Goal: Information Seeking & Learning: Find specific fact

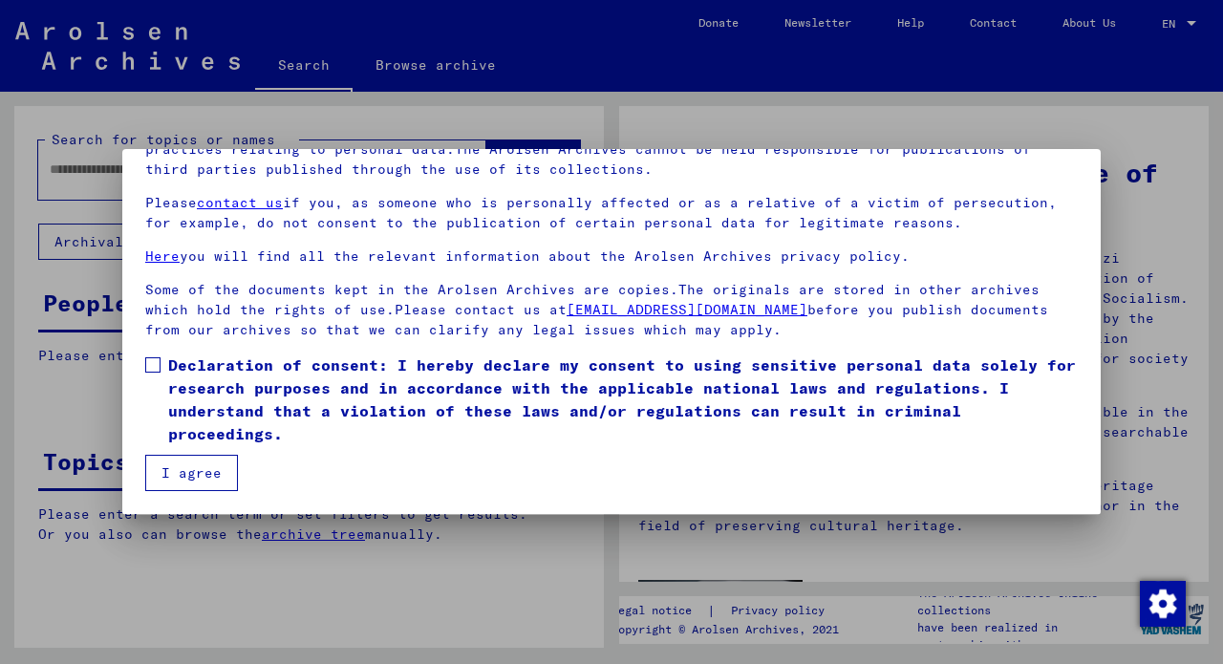
scroll to position [162, 0]
click at [156, 363] on span at bounding box center [152, 364] width 15 height 15
click at [190, 476] on button "I agree" at bounding box center [191, 473] width 93 height 36
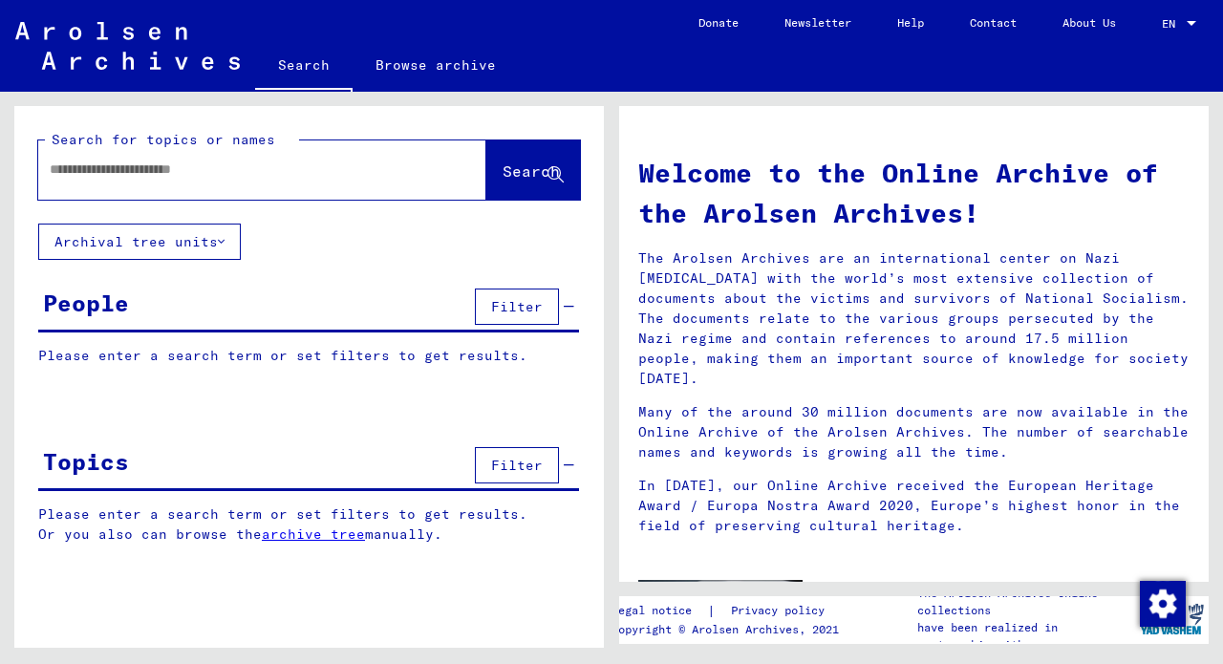
scroll to position [0, 0]
click at [254, 197] on div at bounding box center [262, 169] width 448 height 59
click at [251, 185] on div at bounding box center [233, 169] width 391 height 43
click at [238, 166] on input "text" at bounding box center [239, 170] width 379 height 20
drag, startPoint x: 487, startPoint y: 179, endPoint x: 520, endPoint y: 169, distance: 33.9
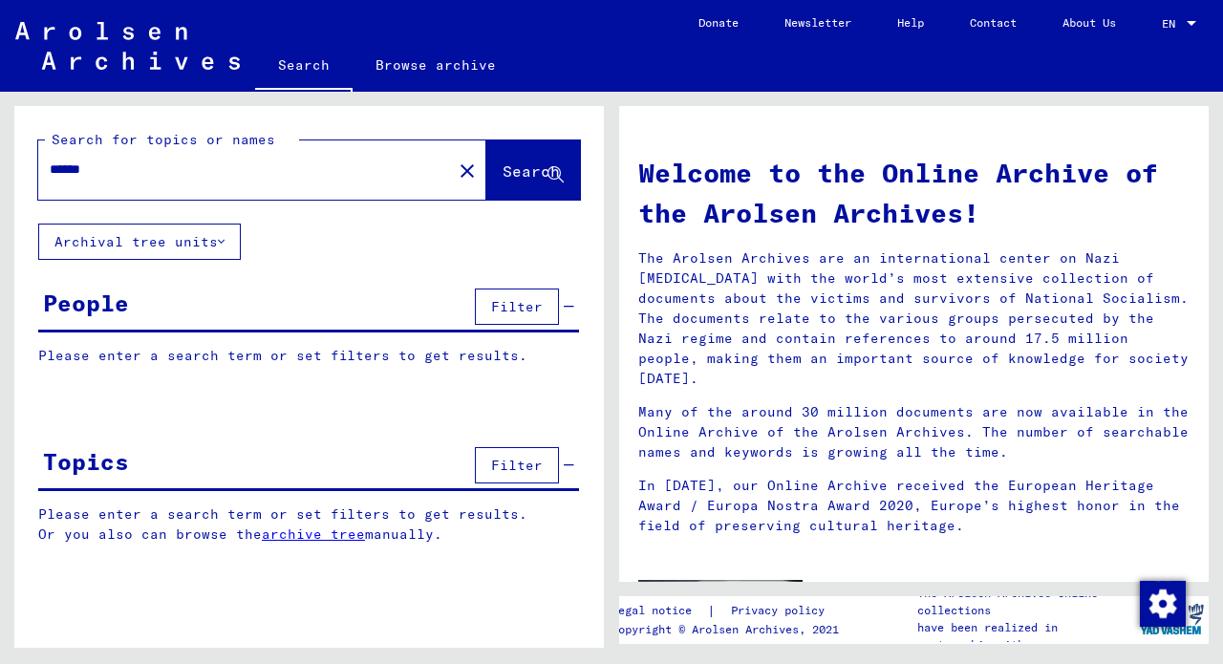
click at [520, 169] on span "Search" at bounding box center [531, 170] width 57 height 19
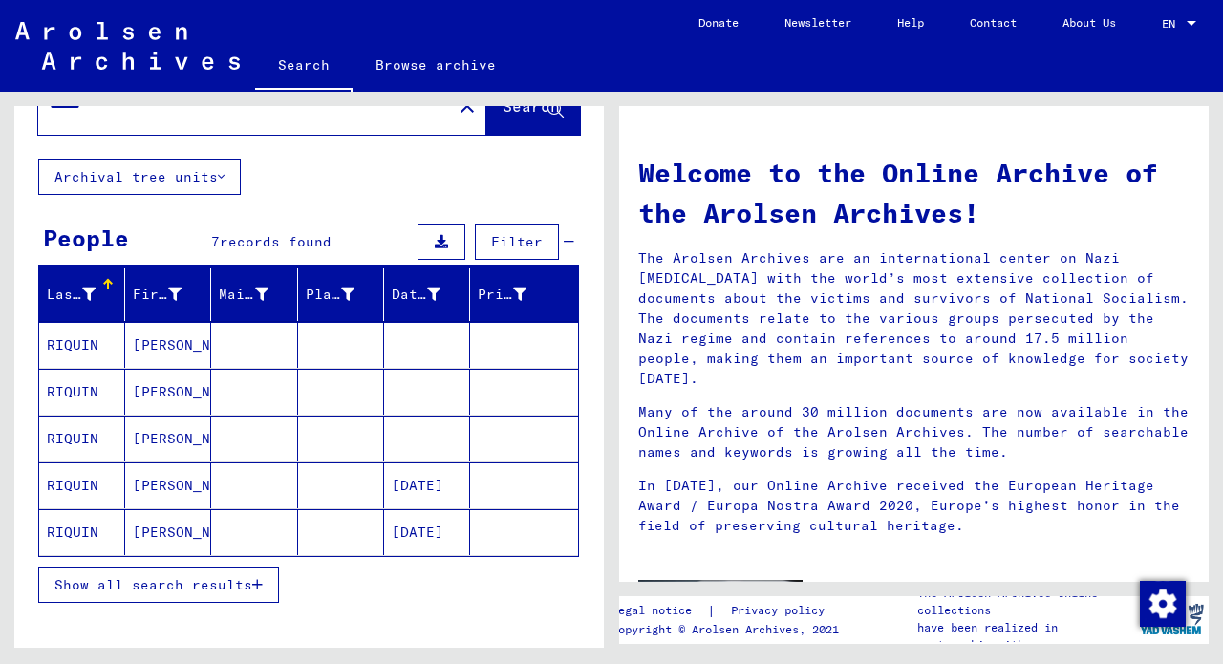
click at [79, 482] on mat-cell "RIQUIN" at bounding box center [82, 486] width 86 height 46
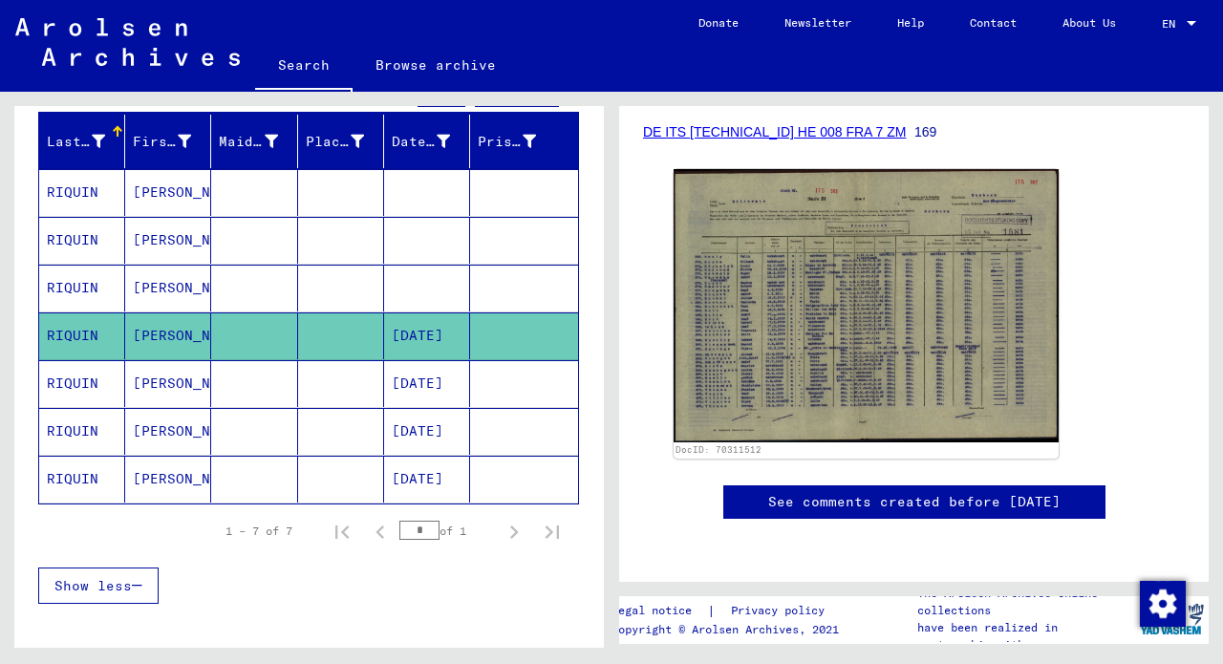
scroll to position [312, 0]
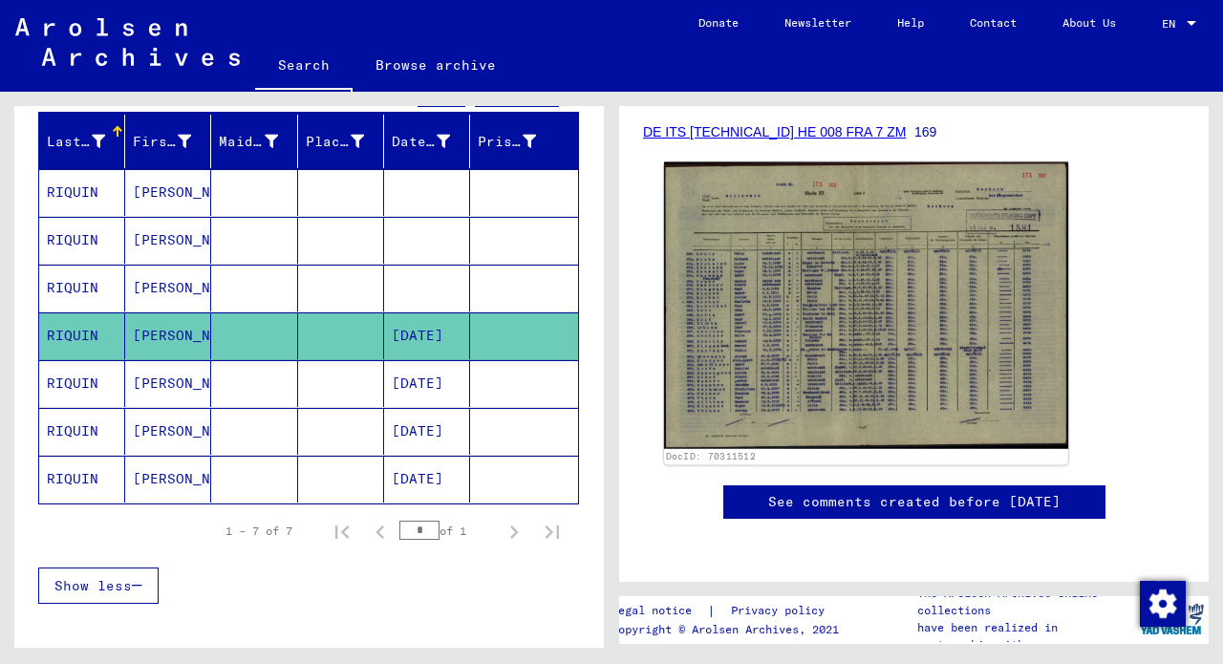
click at [801, 342] on img at bounding box center [866, 305] width 404 height 287
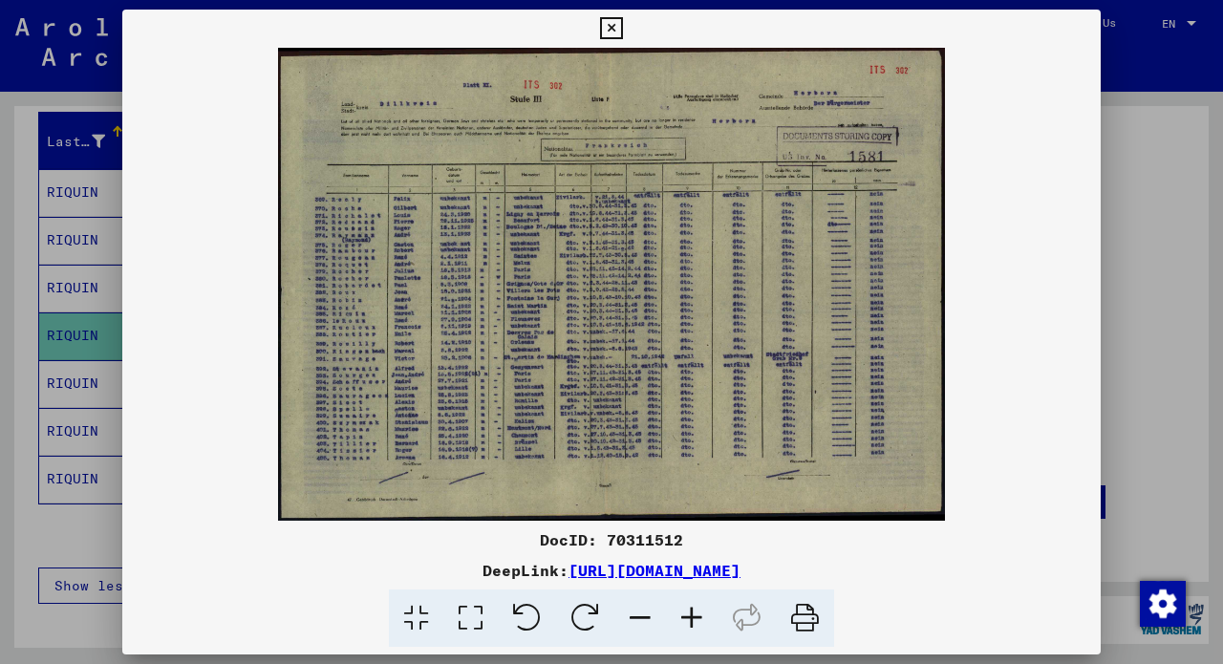
click at [58, 269] on div at bounding box center [611, 332] width 1223 height 664
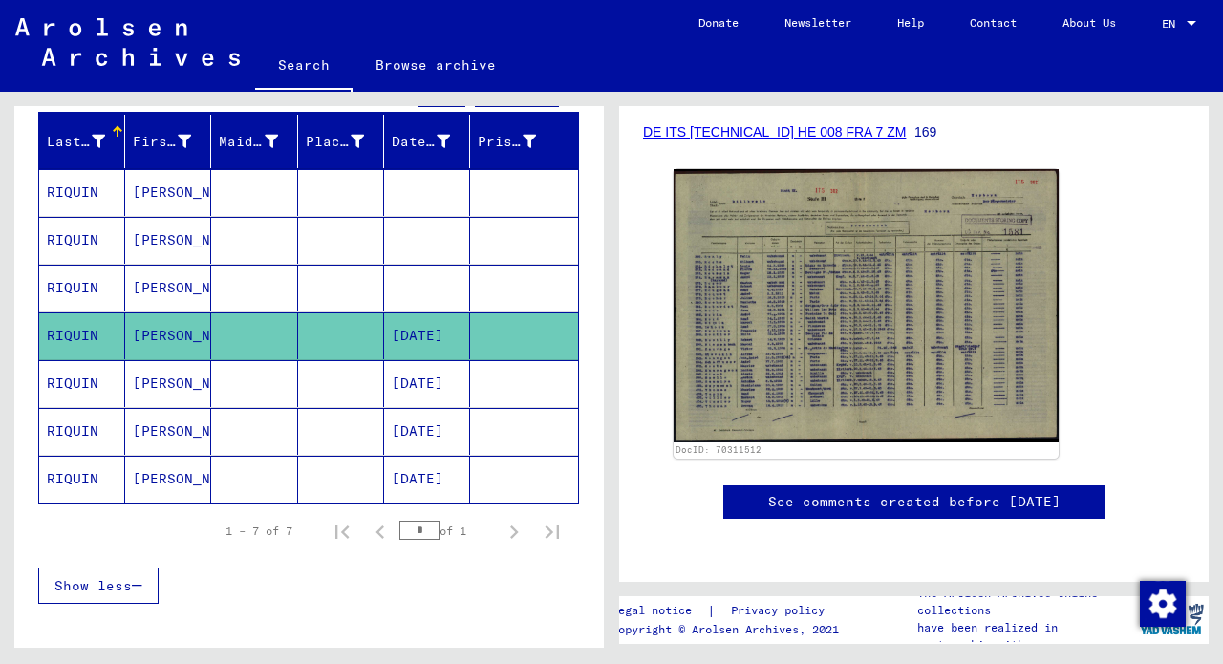
click at [93, 394] on mat-cell "RIQUIN" at bounding box center [82, 383] width 86 height 47
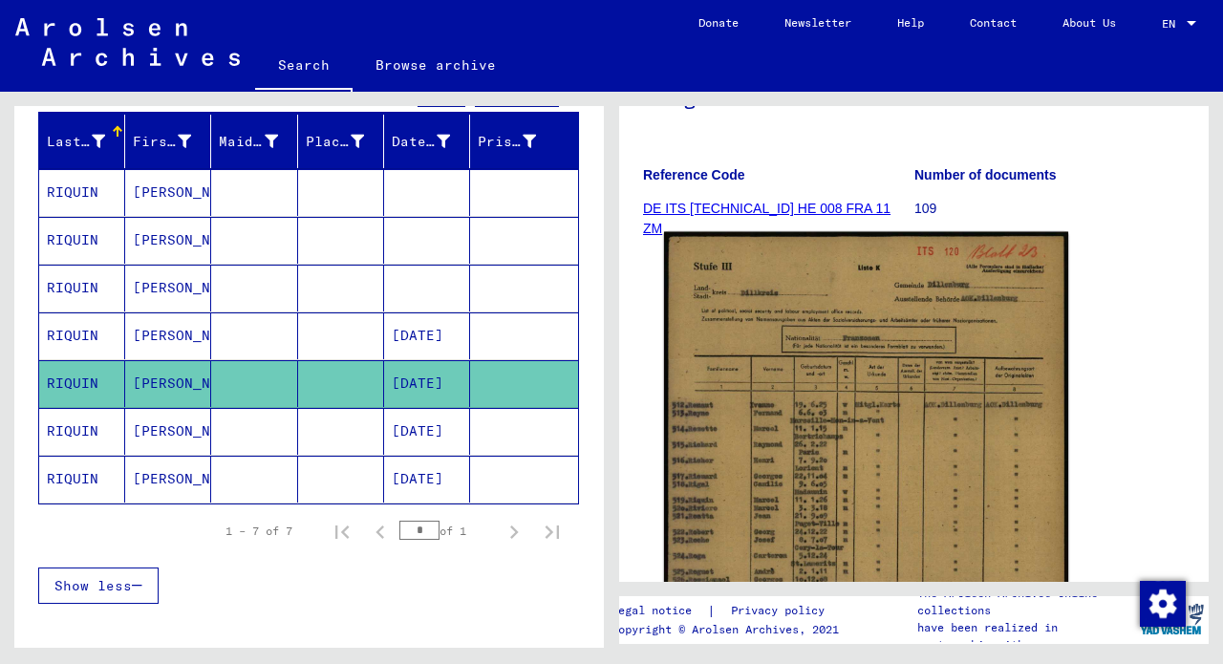
scroll to position [303, 0]
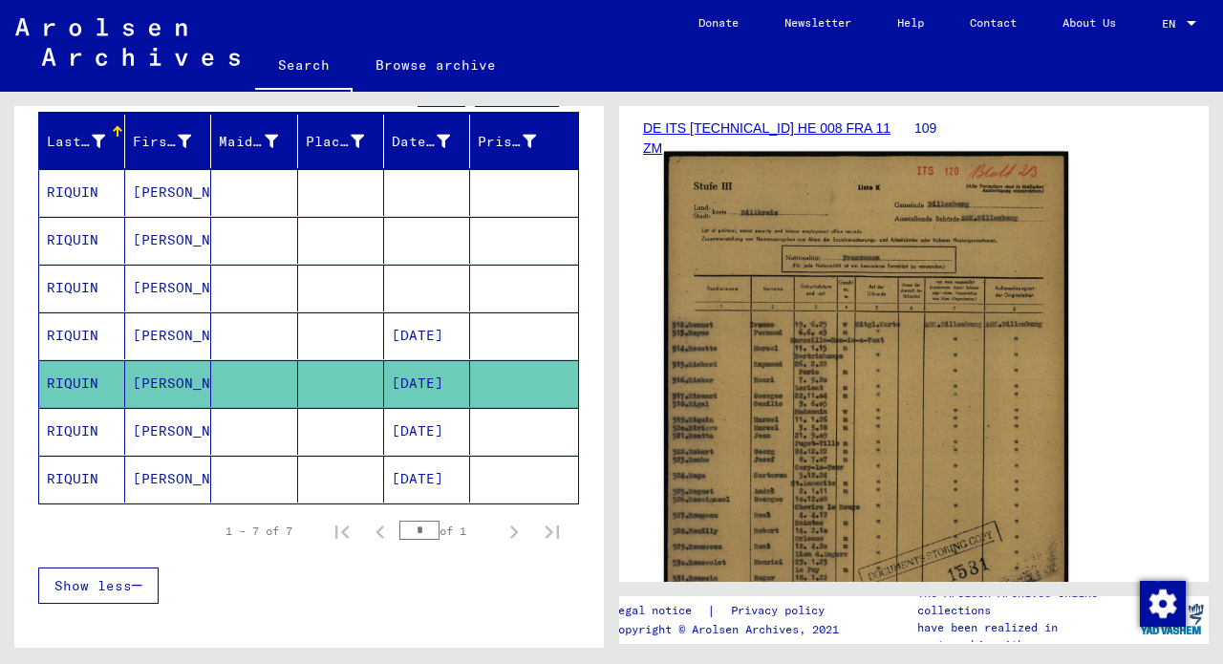
click at [767, 336] on img at bounding box center [866, 435] width 404 height 567
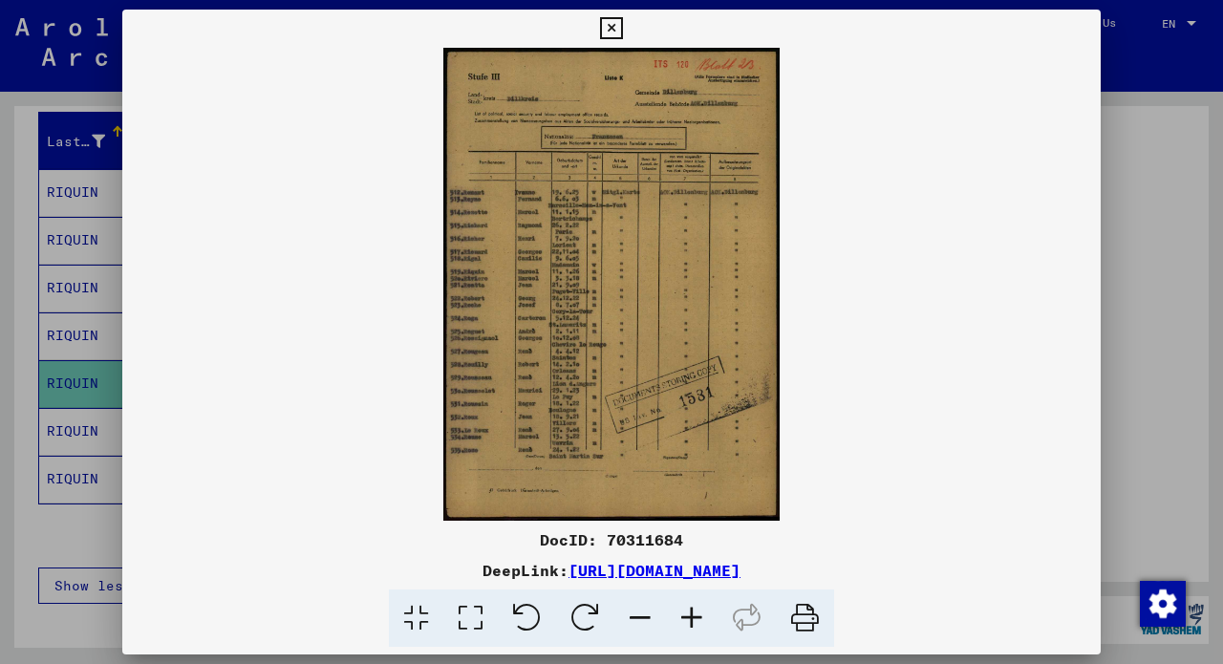
click at [1178, 236] on div at bounding box center [611, 332] width 1223 height 664
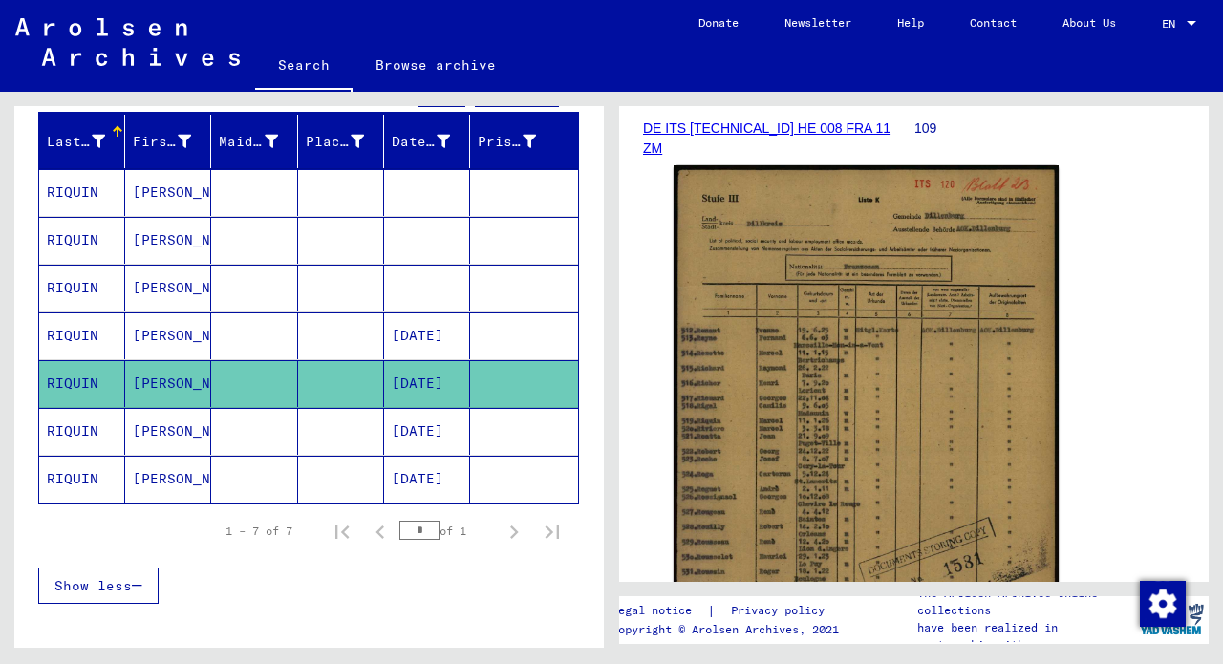
click at [168, 440] on mat-cell "[PERSON_NAME]" at bounding box center [168, 431] width 86 height 47
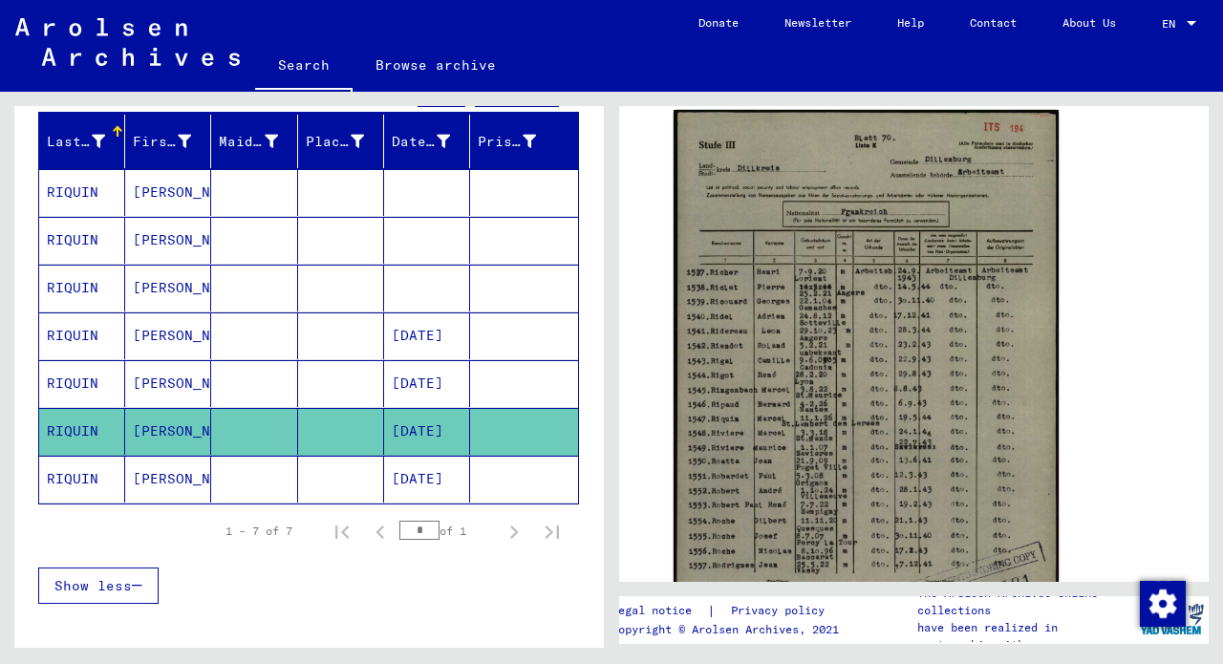
scroll to position [349, 0]
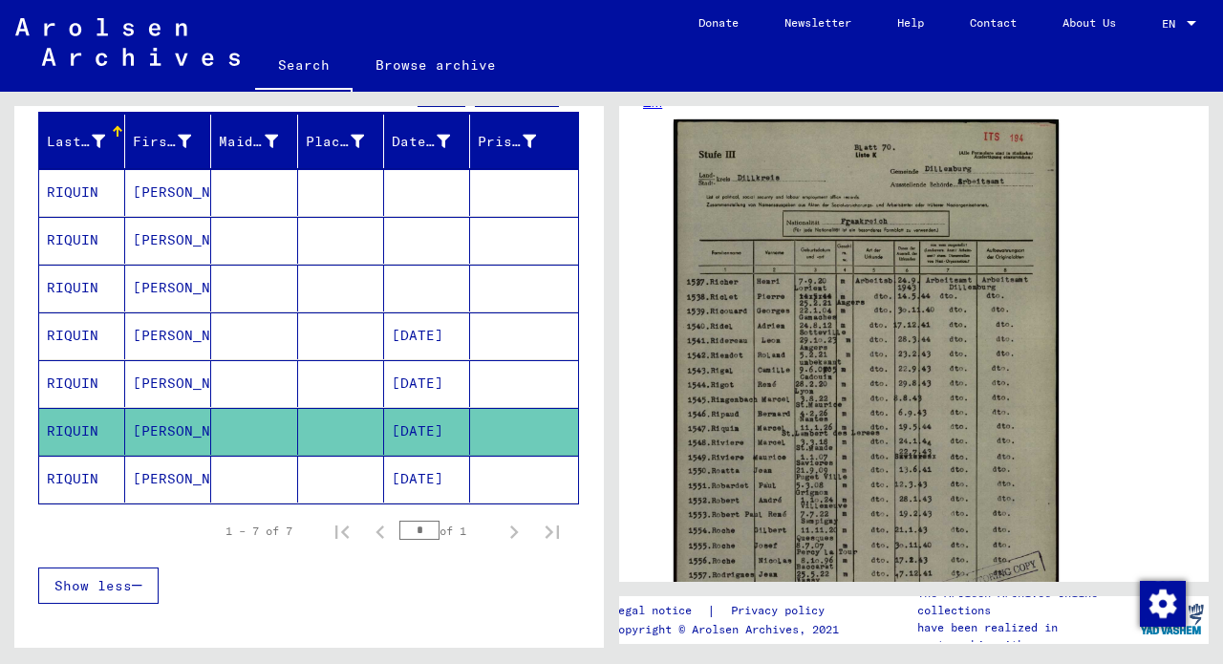
click at [159, 290] on mat-cell "[PERSON_NAME]" at bounding box center [168, 288] width 86 height 47
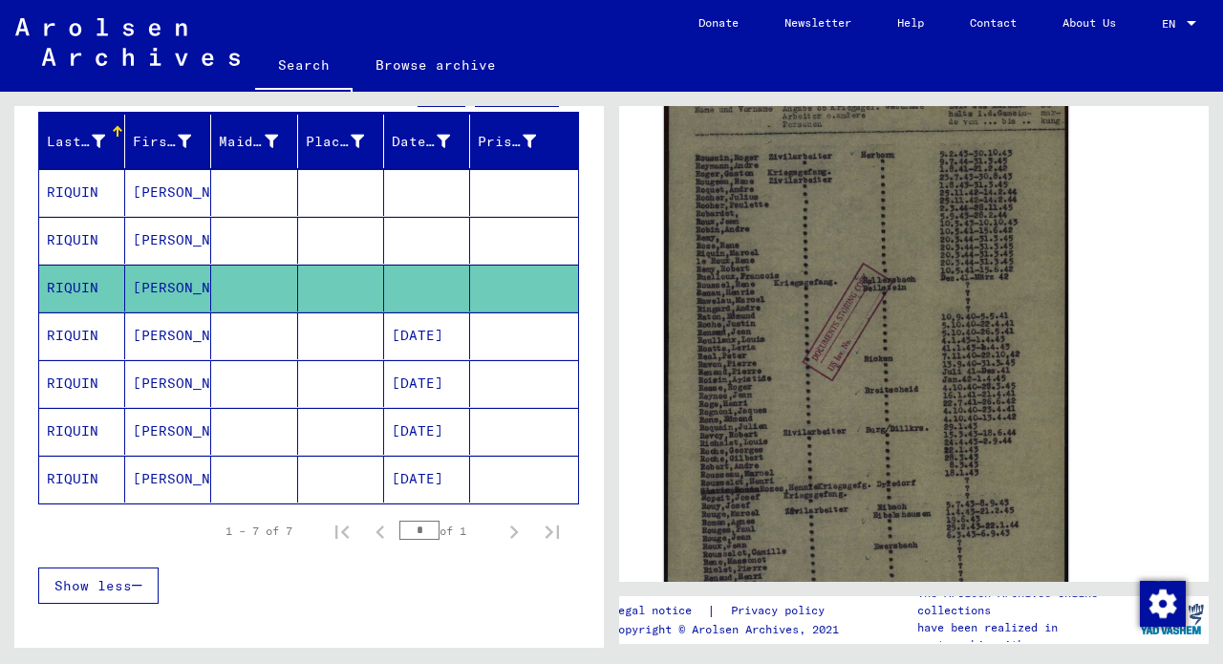
scroll to position [392, 0]
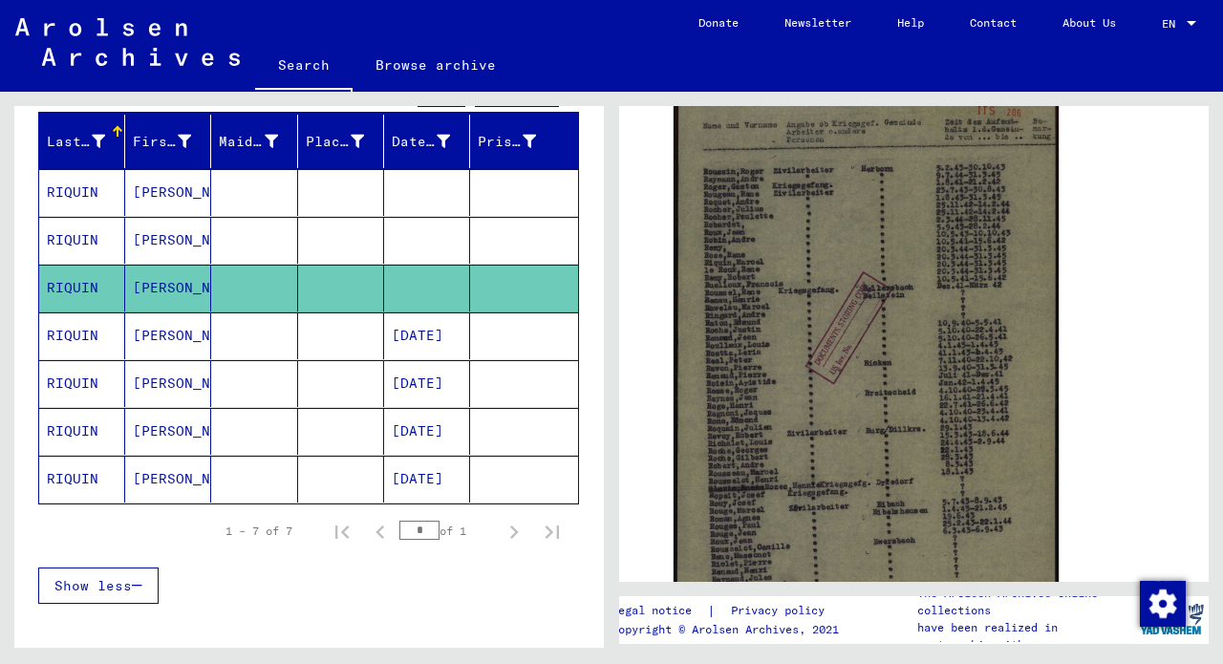
click at [510, 602] on div "Show less" at bounding box center [308, 585] width 541 height 55
click at [156, 470] on mat-cell "[PERSON_NAME]" at bounding box center [168, 479] width 86 height 47
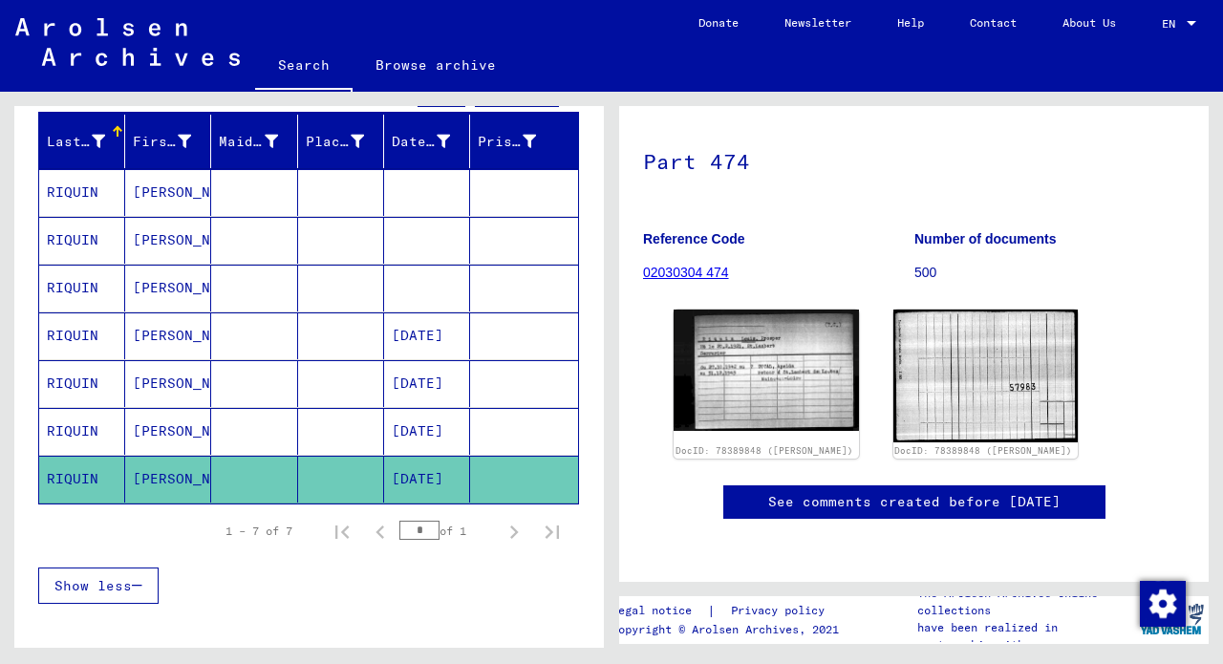
scroll to position [180, 0]
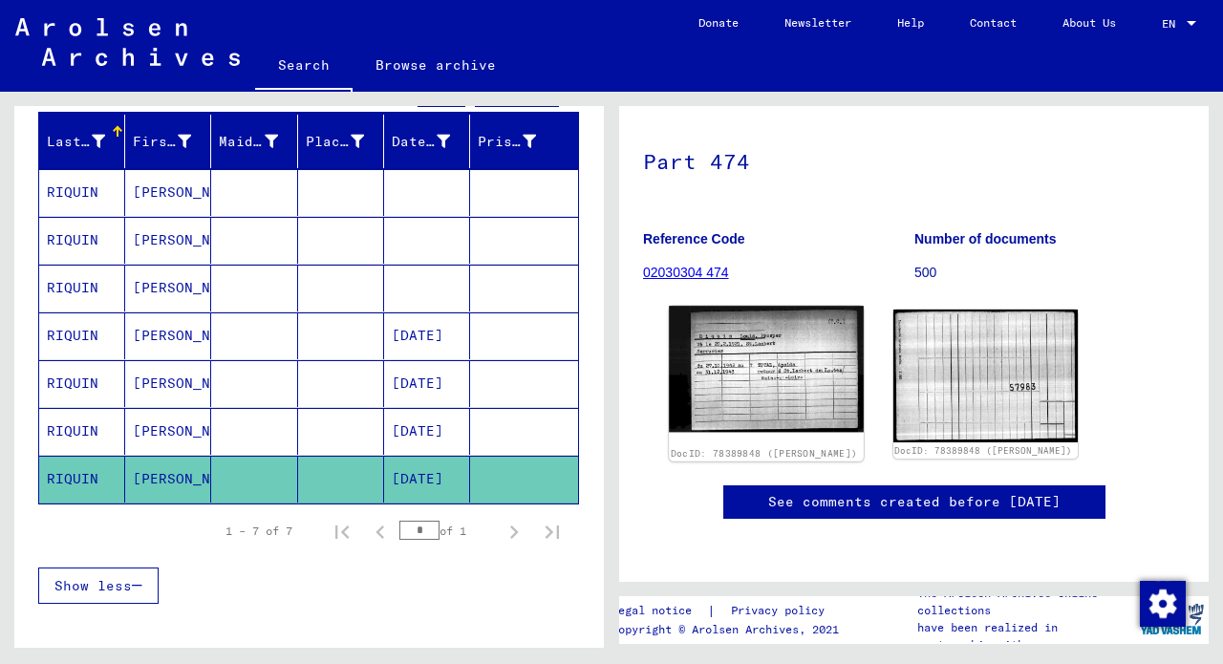
click at [785, 363] on img at bounding box center [766, 369] width 194 height 127
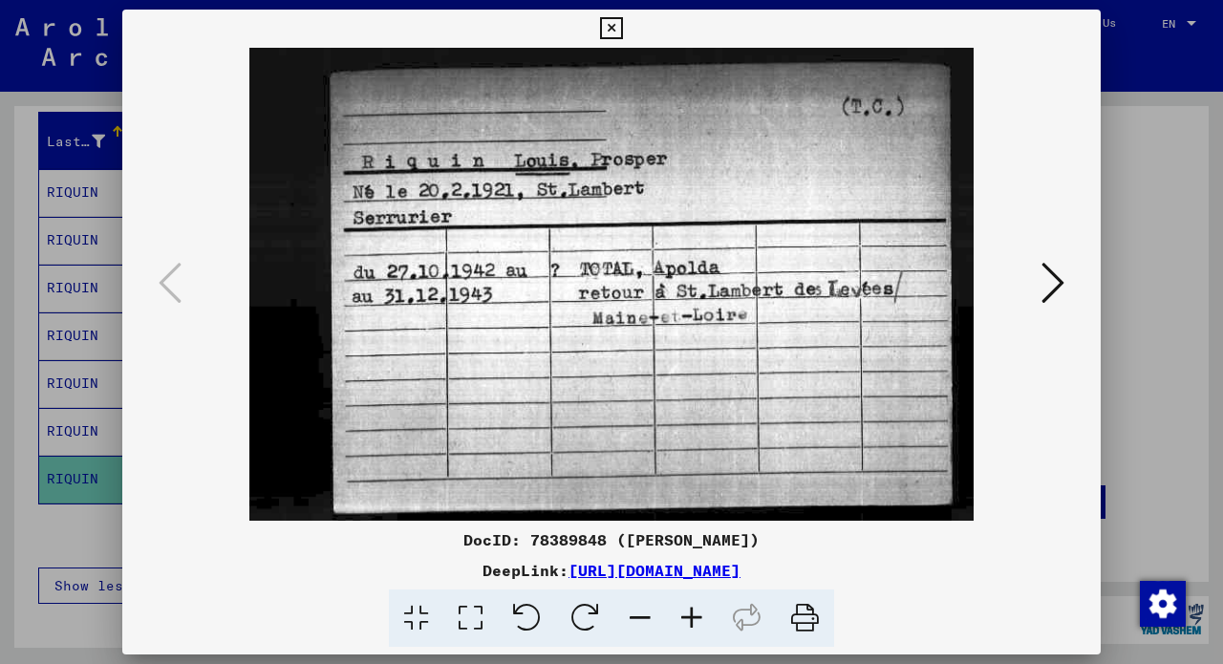
click at [622, 24] on icon at bounding box center [611, 28] width 22 height 23
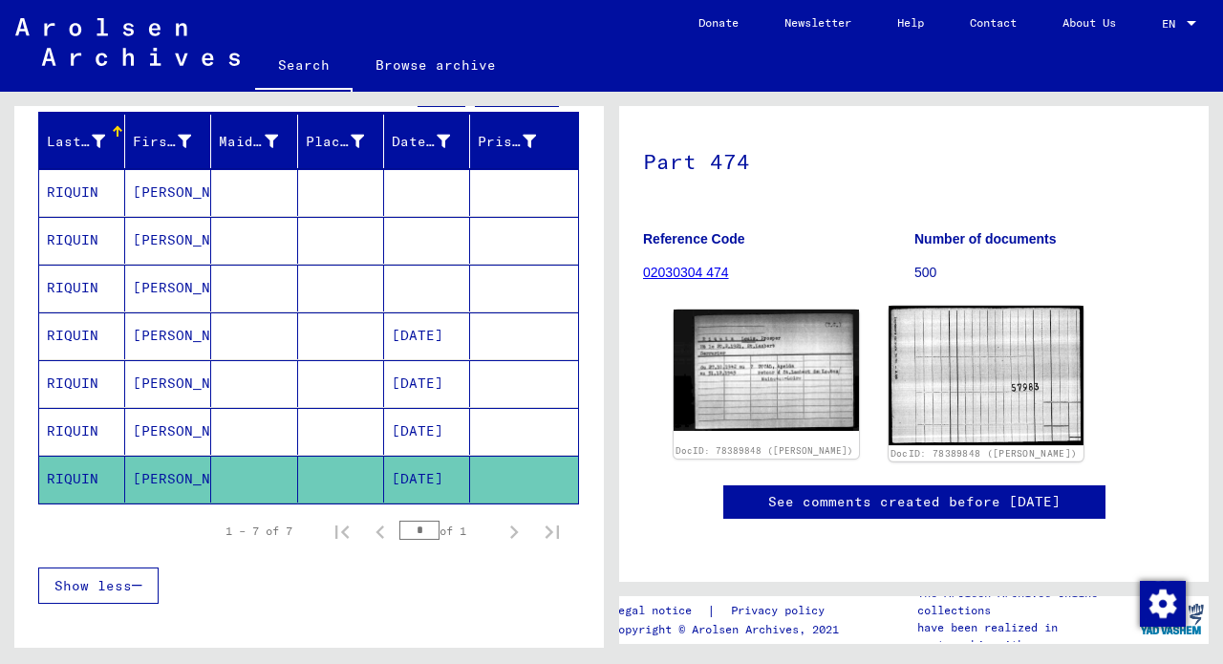
click at [1009, 321] on img at bounding box center [986, 376] width 194 height 140
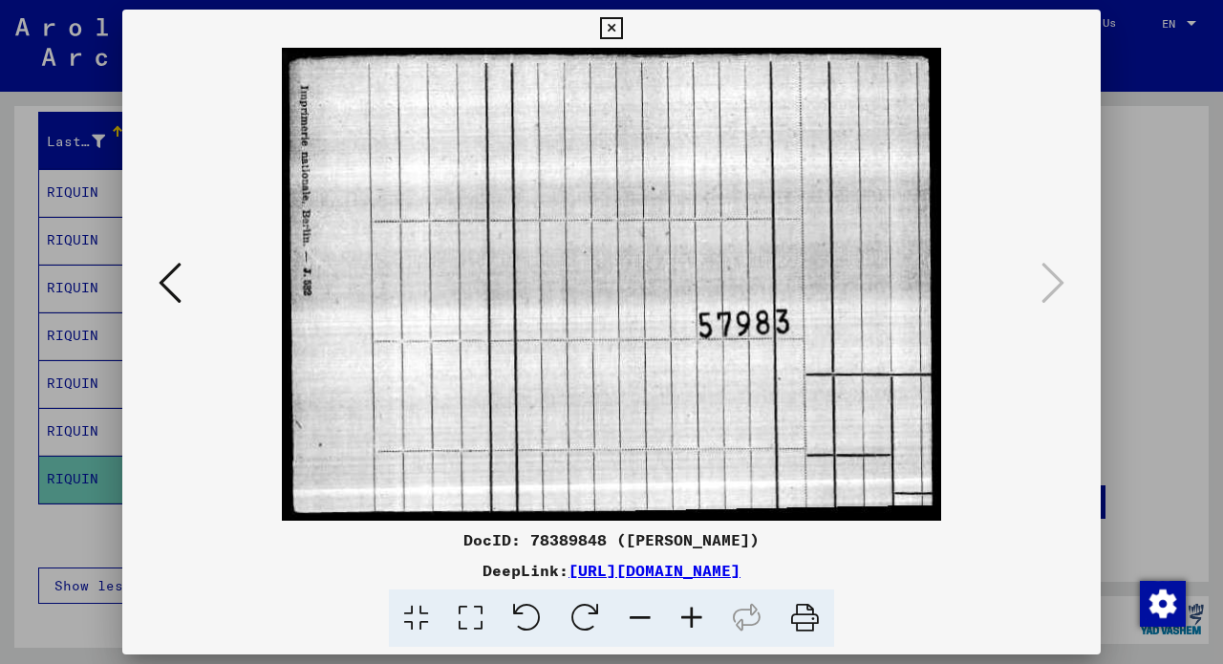
click at [622, 27] on icon at bounding box center [611, 28] width 22 height 23
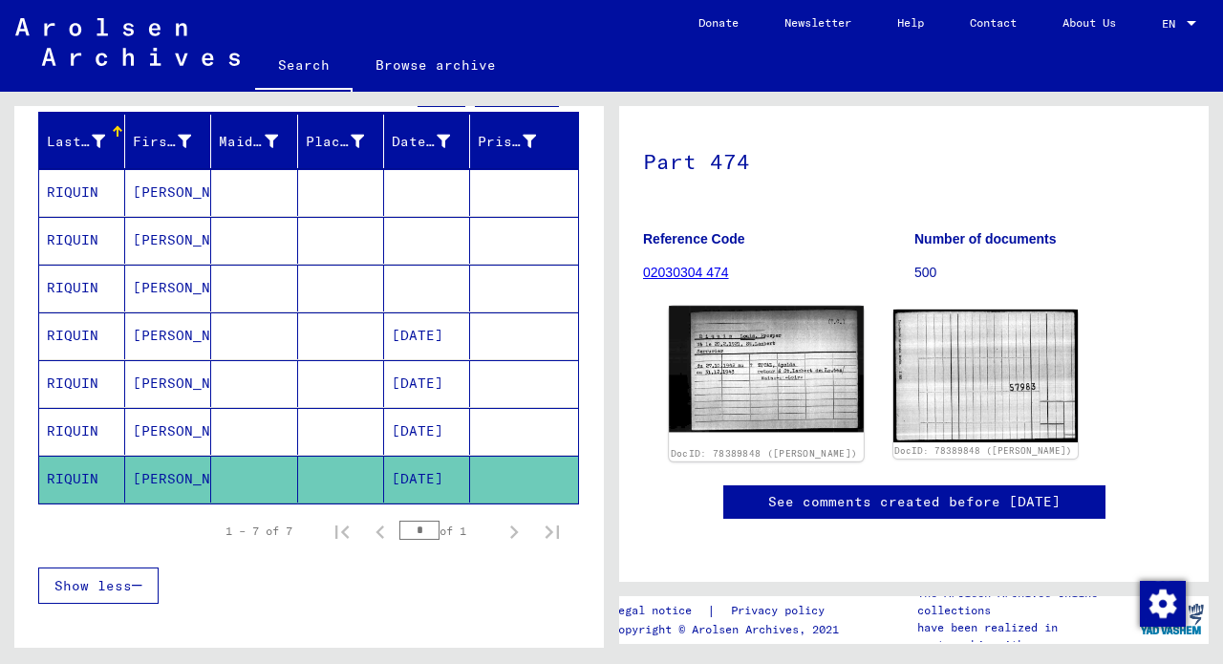
click at [804, 331] on img at bounding box center [766, 369] width 194 height 127
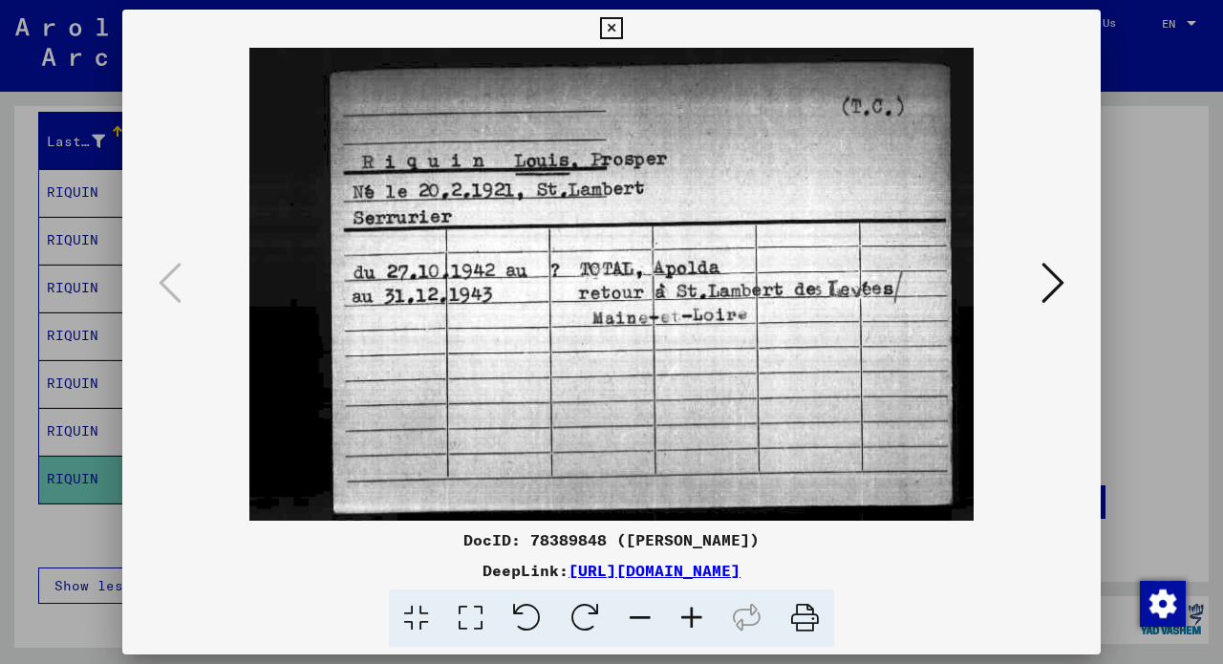
click at [622, 33] on icon at bounding box center [611, 28] width 22 height 23
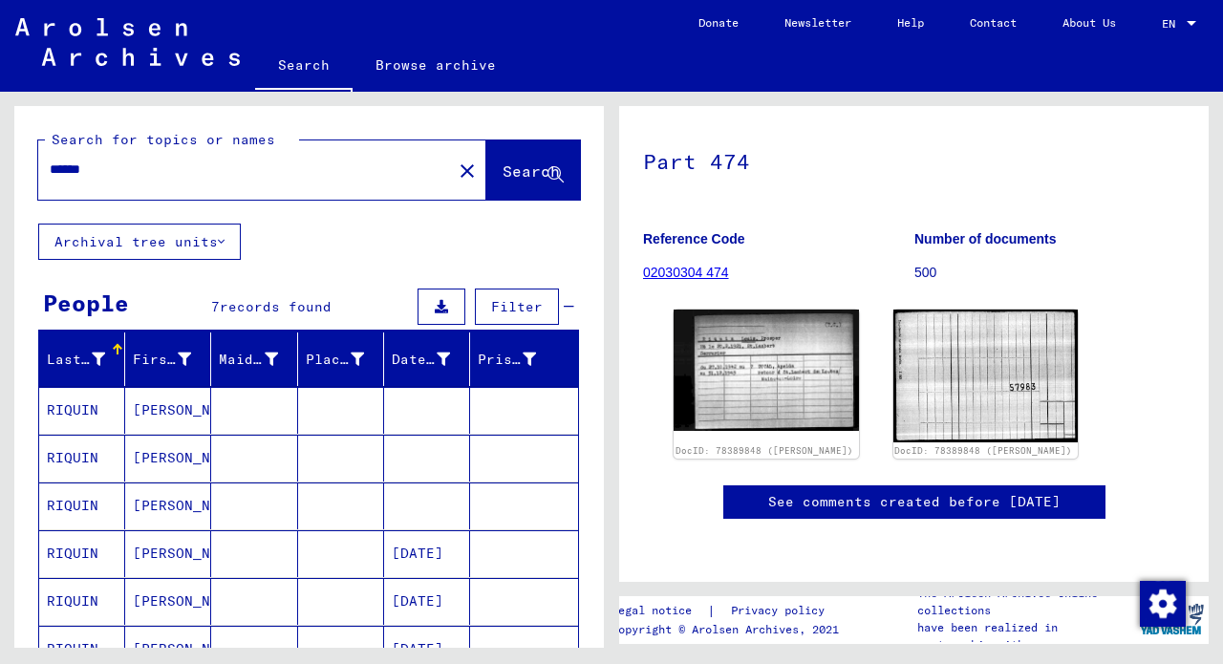
scroll to position [0, 0]
click at [258, 176] on input "******" at bounding box center [245, 170] width 391 height 20
click at [486, 183] on button "Search" at bounding box center [533, 169] width 94 height 59
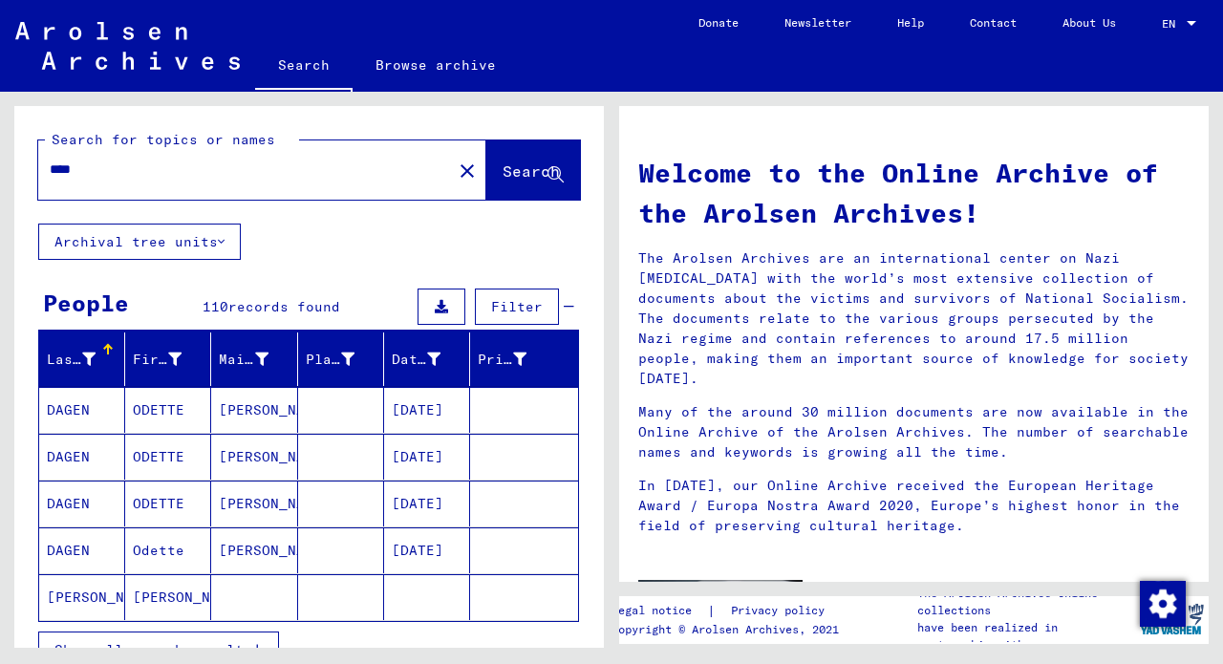
click at [122, 171] on input "****" at bounding box center [239, 170] width 379 height 20
click at [486, 161] on button "Search" at bounding box center [533, 169] width 94 height 59
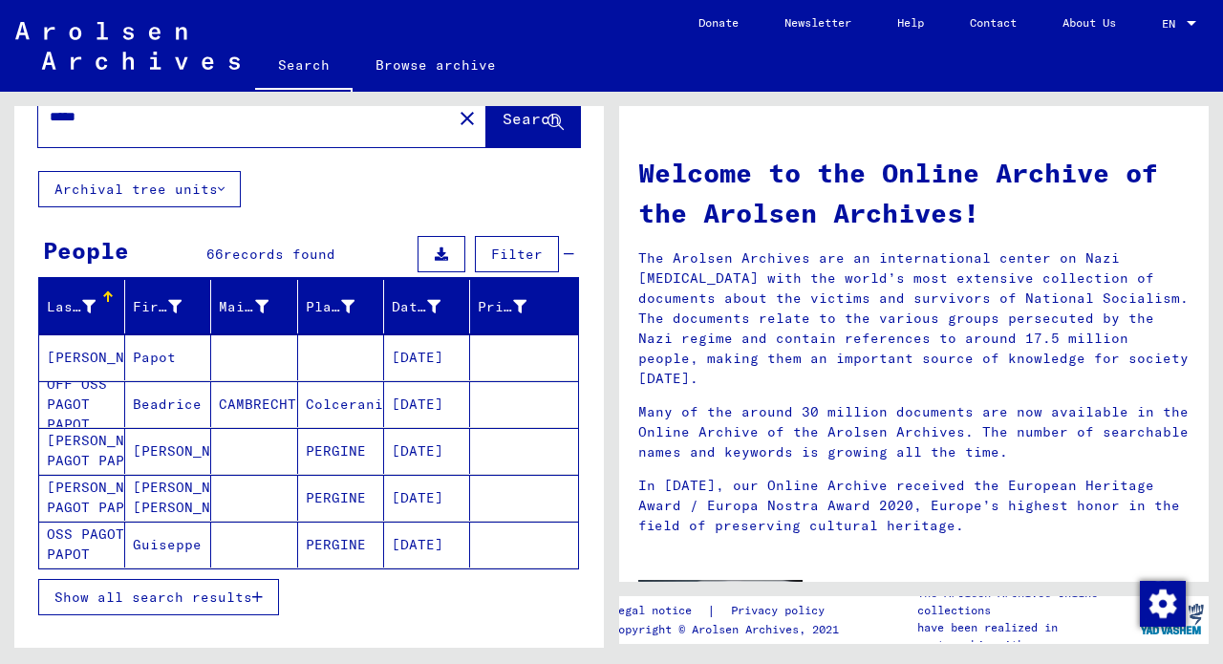
scroll to position [46, 0]
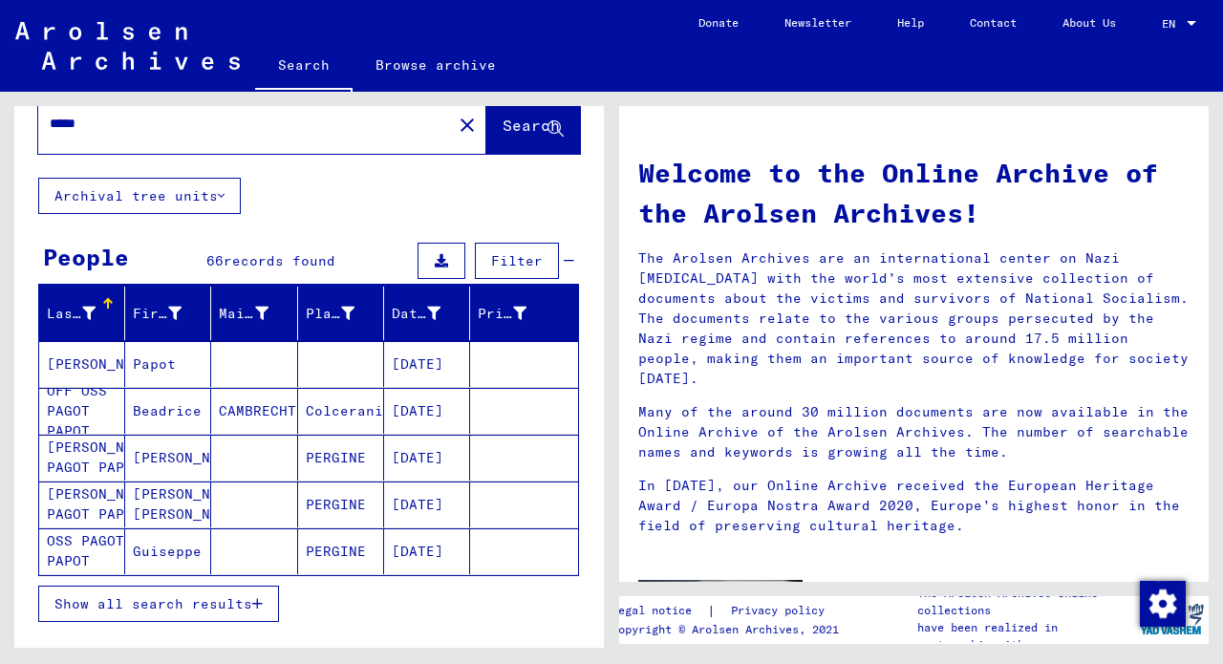
click at [135, 131] on input "*****" at bounding box center [239, 124] width 379 height 20
click at [493, 138] on button "Search" at bounding box center [533, 124] width 94 height 59
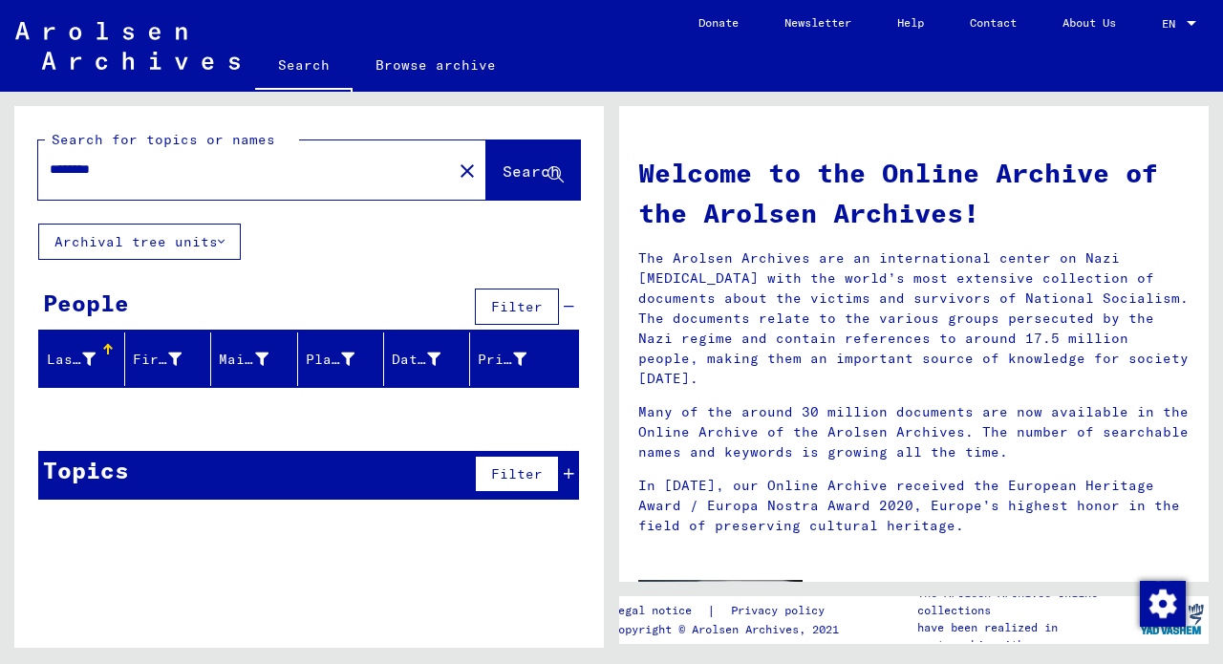
click at [74, 167] on input "********" at bounding box center [239, 170] width 379 height 20
click at [526, 169] on span "Search" at bounding box center [531, 170] width 57 height 19
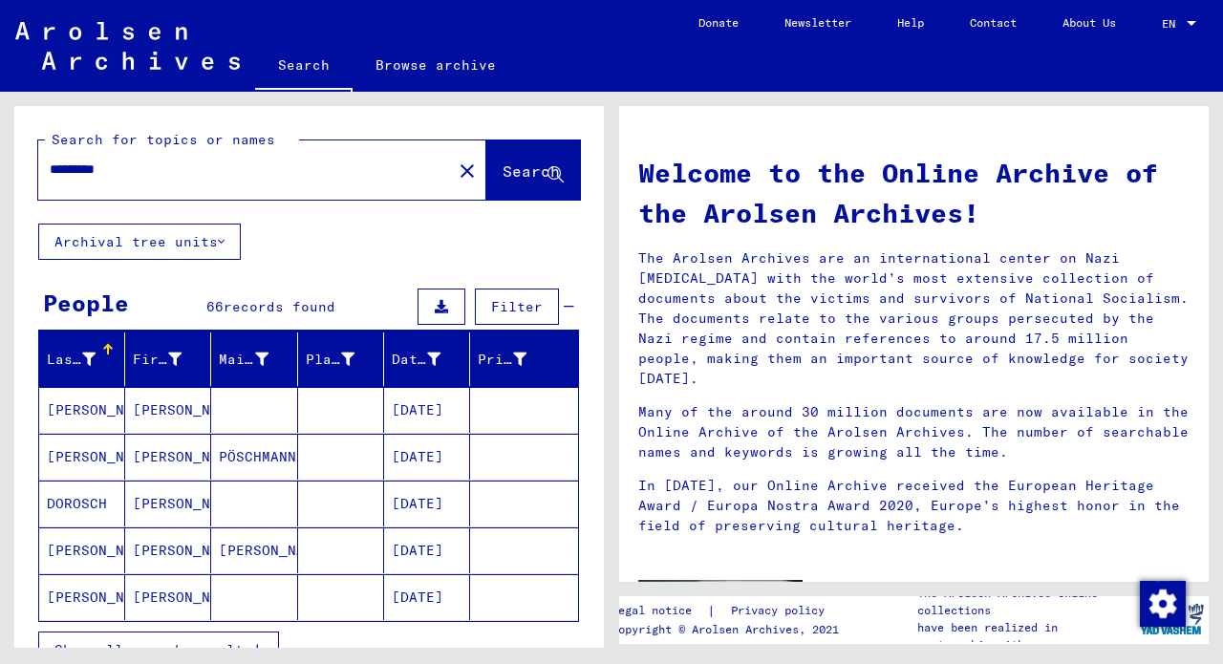
click at [136, 168] on input "*********" at bounding box center [239, 170] width 379 height 20
type input "*******"
click at [546, 171] on span "Search" at bounding box center [531, 170] width 57 height 19
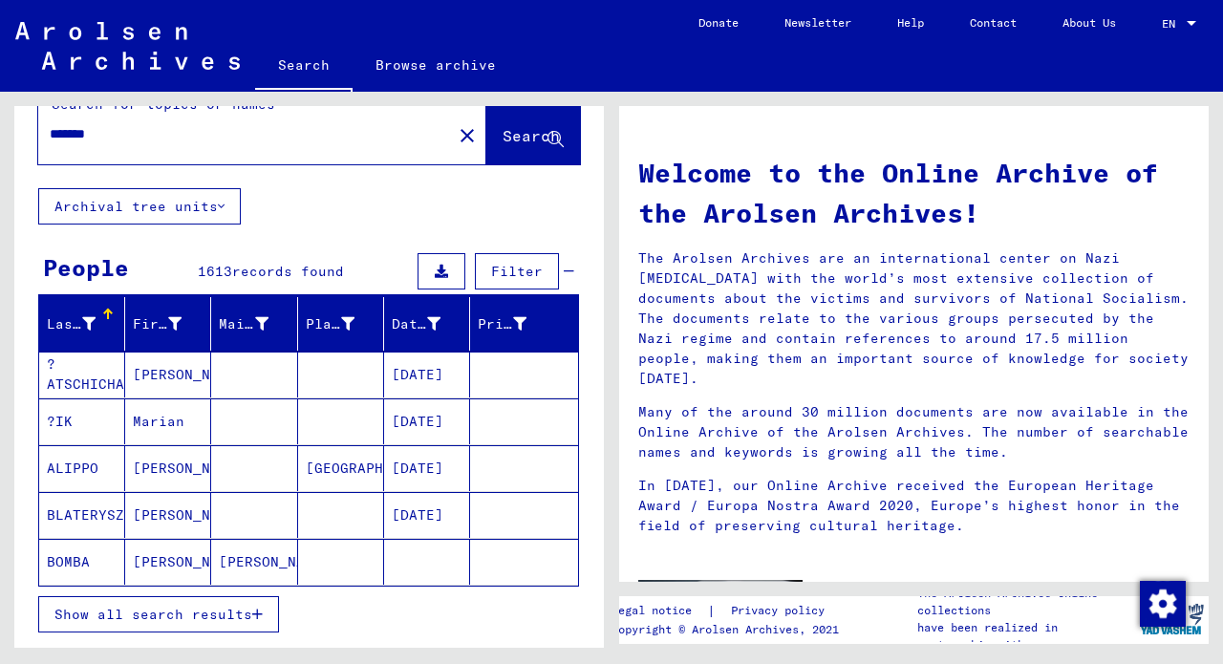
click at [245, 565] on mat-cell "[PERSON_NAME]" at bounding box center [254, 562] width 86 height 46
